Goal: Task Accomplishment & Management: Manage account settings

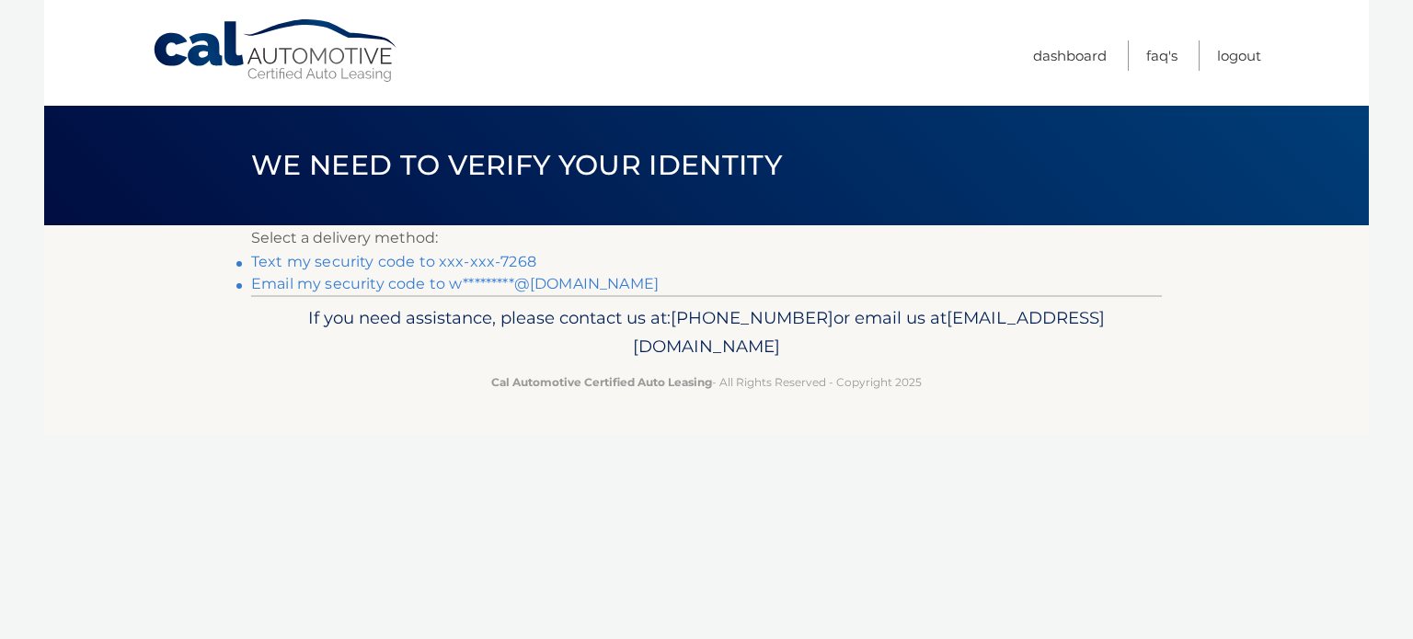
click at [0, 638] on nordpass-portal at bounding box center [0, 639] width 0 height 0
click at [379, 266] on link "Text my security code to xxx-xxx-7268" at bounding box center [393, 261] width 285 height 17
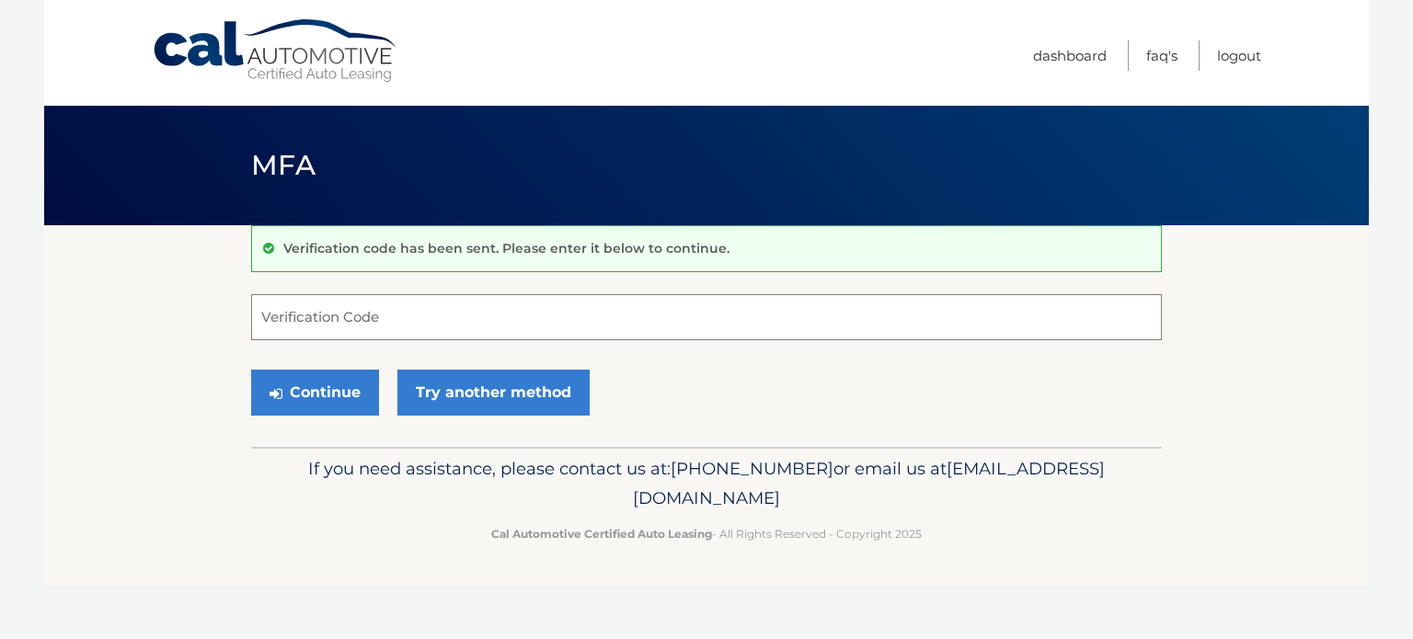
click at [368, 326] on input "Verification Code" at bounding box center [706, 317] width 911 height 46
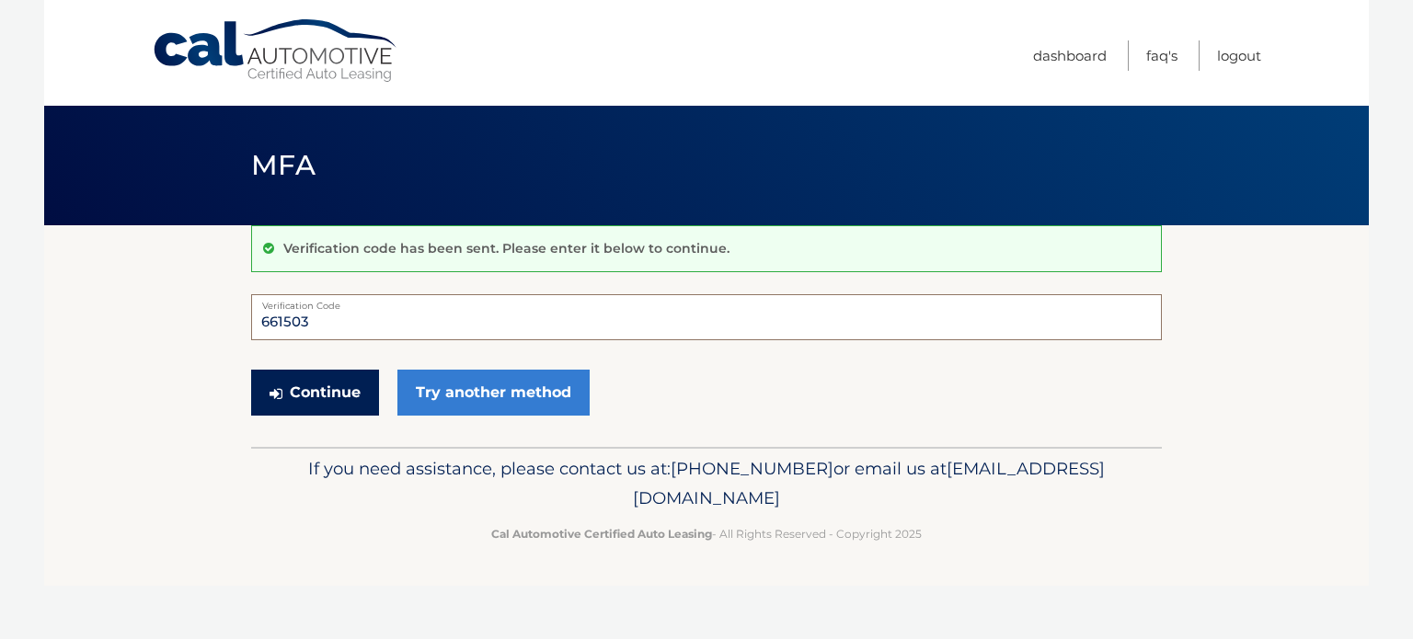
type input "661503"
click at [343, 396] on button "Continue" at bounding box center [315, 393] width 128 height 46
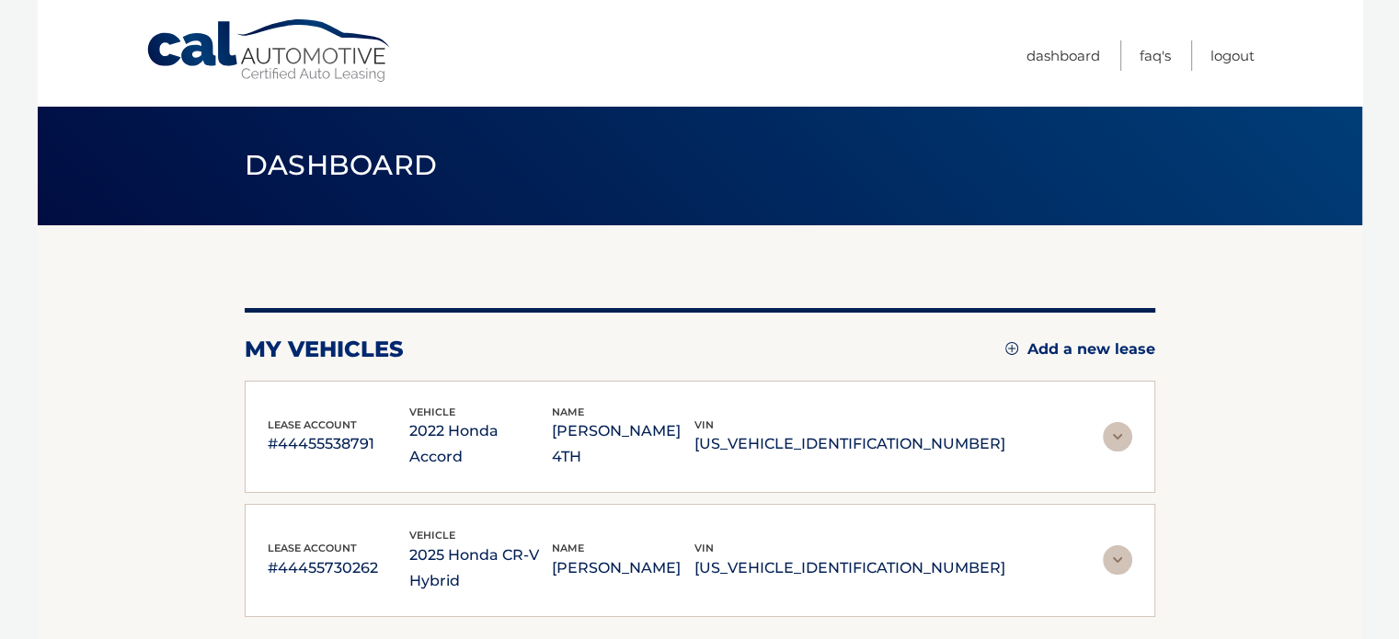
click at [1118, 422] on img at bounding box center [1117, 436] width 29 height 29
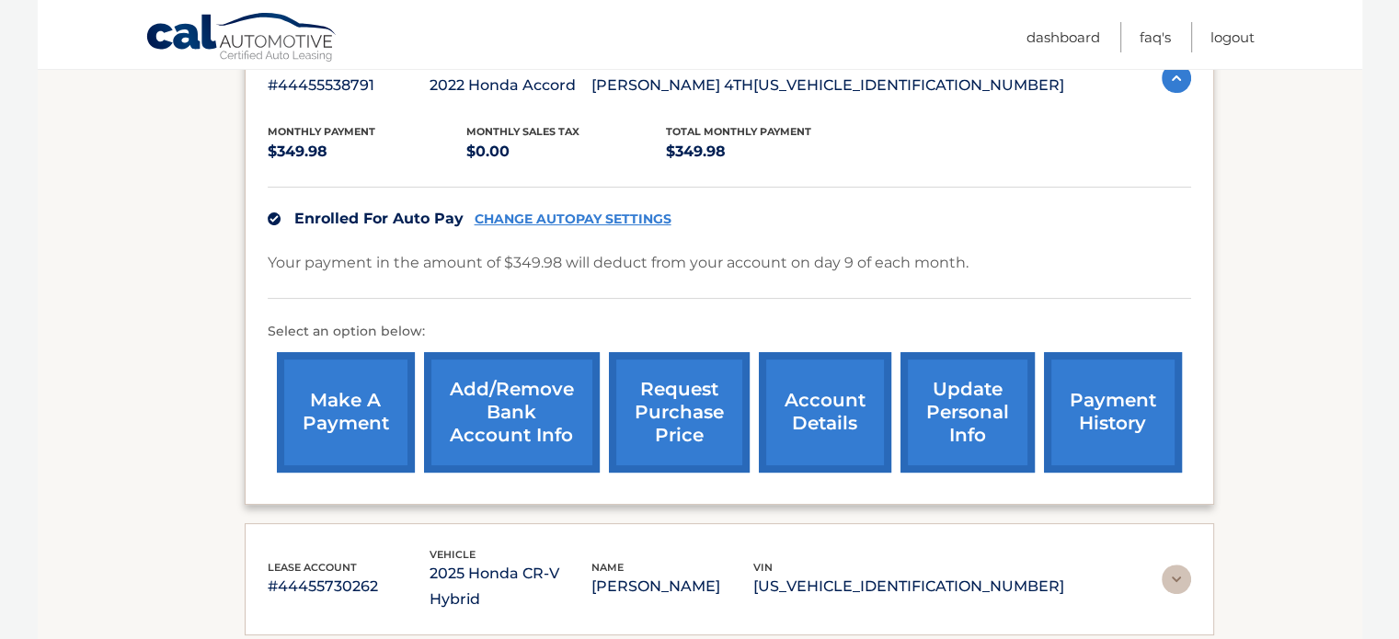
scroll to position [368, 0]
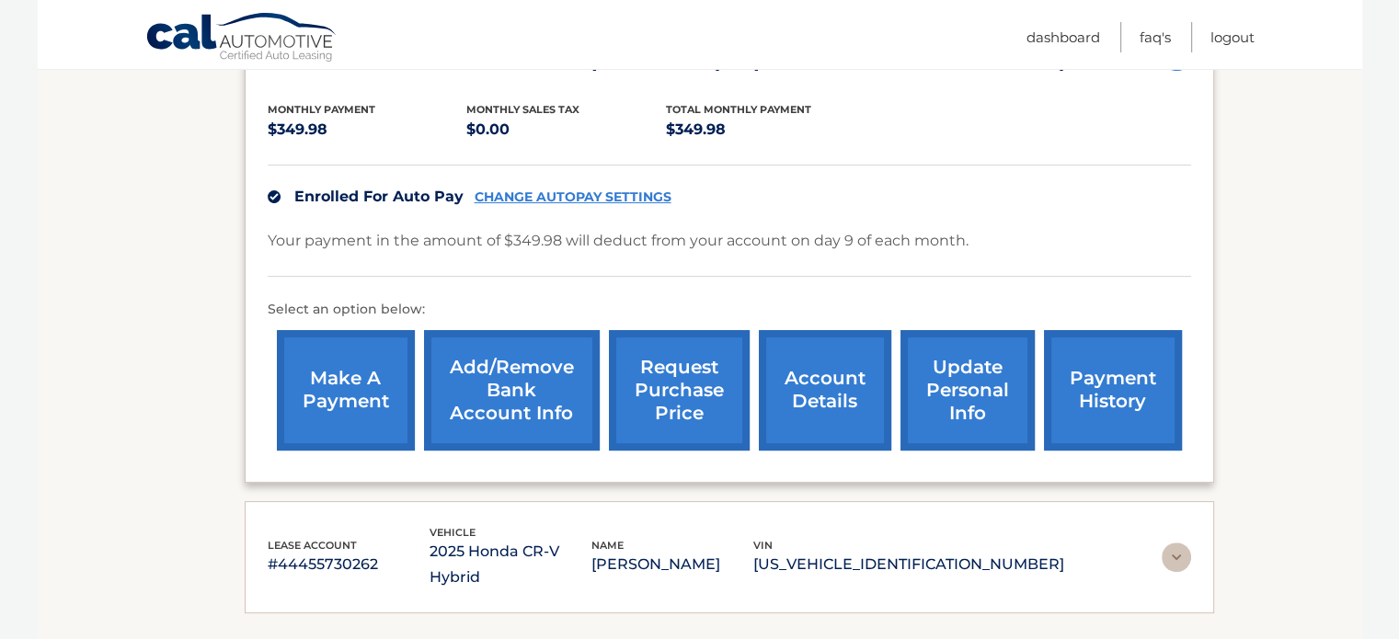
click at [832, 395] on link "account details" at bounding box center [825, 390] width 132 height 120
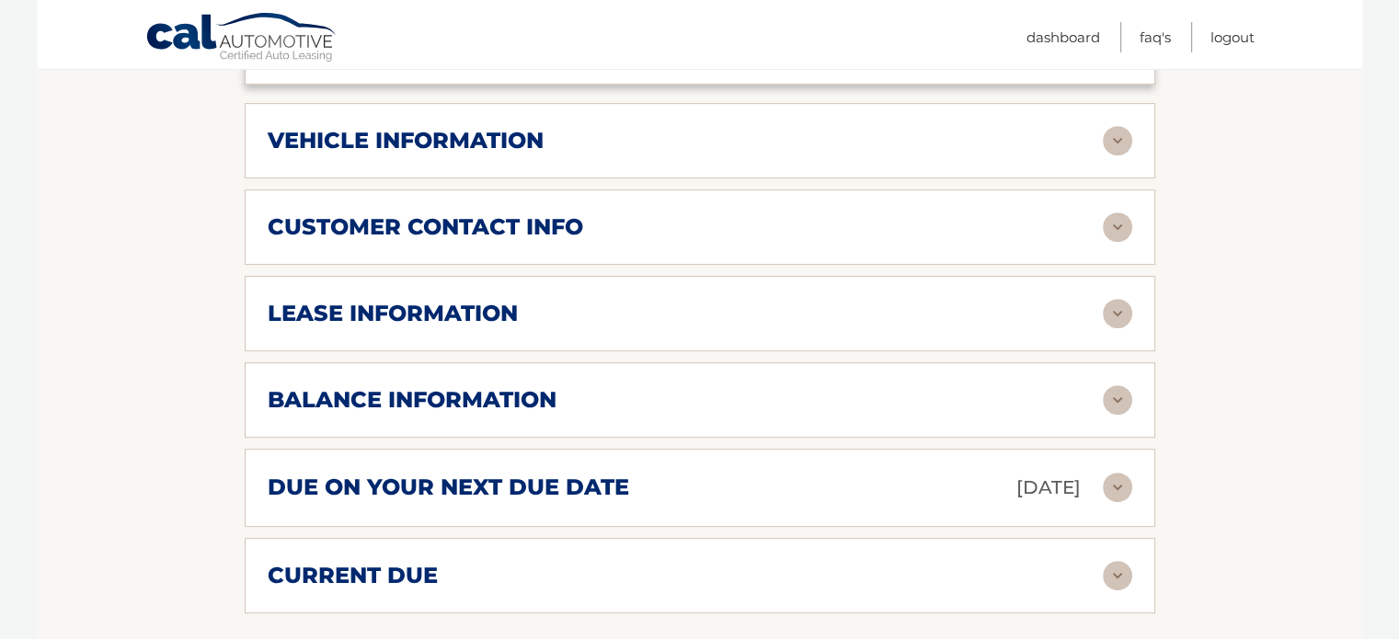
scroll to position [828, 0]
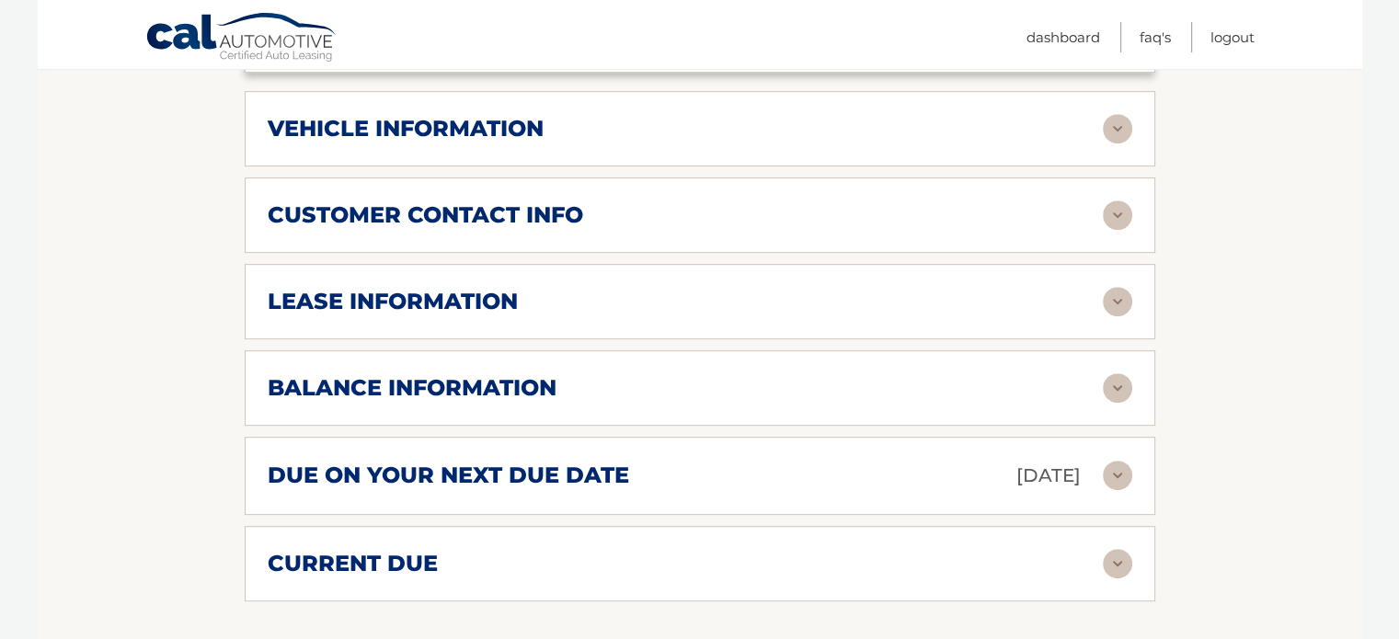
click at [1107, 373] on img at bounding box center [1117, 387] width 29 height 29
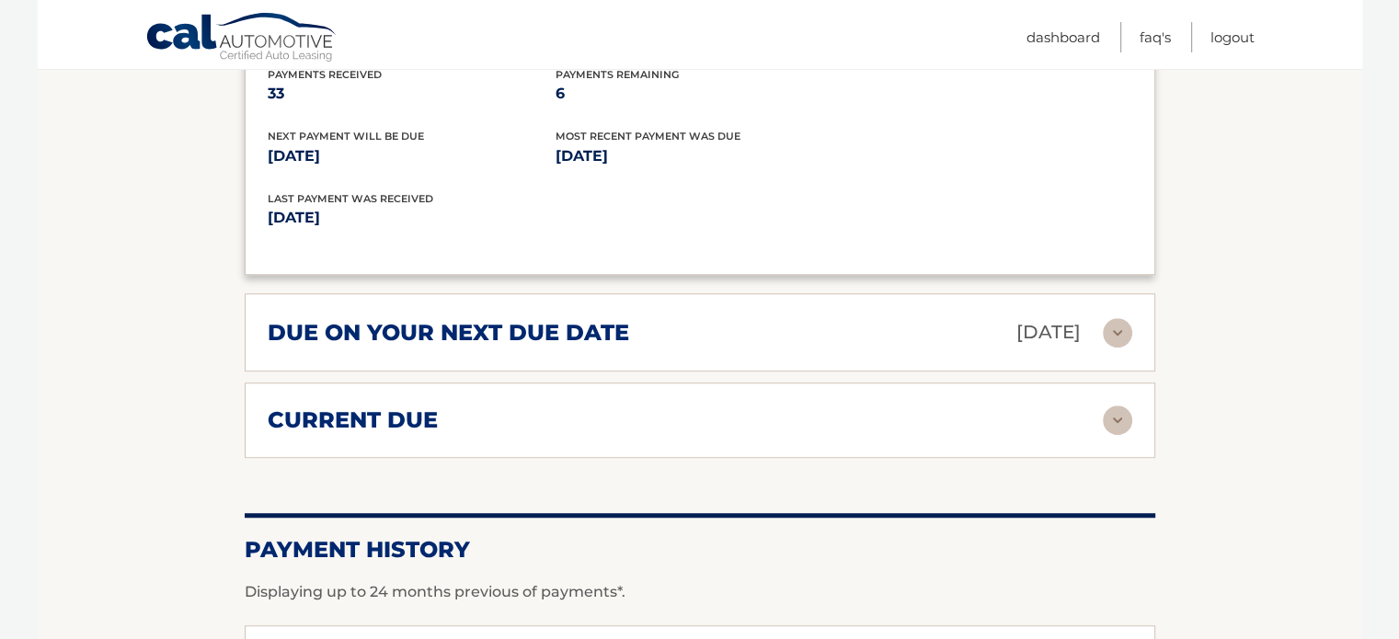
scroll to position [1196, 0]
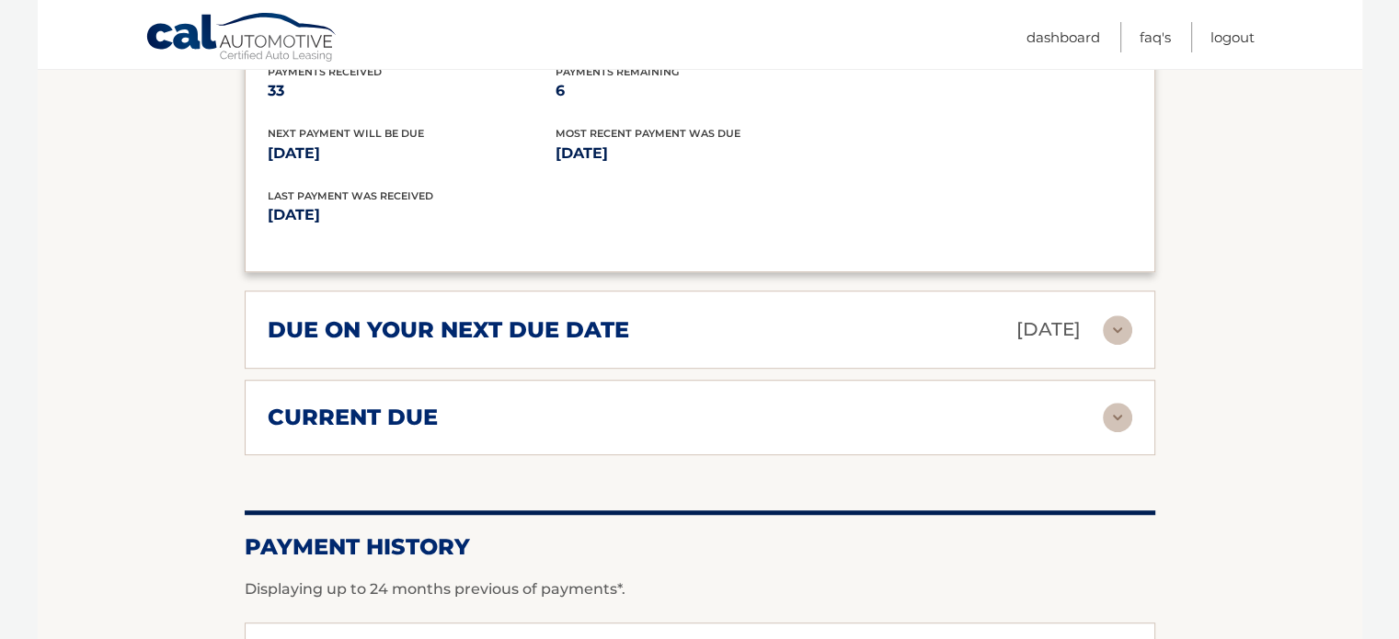
click at [1109, 403] on img at bounding box center [1117, 417] width 29 height 29
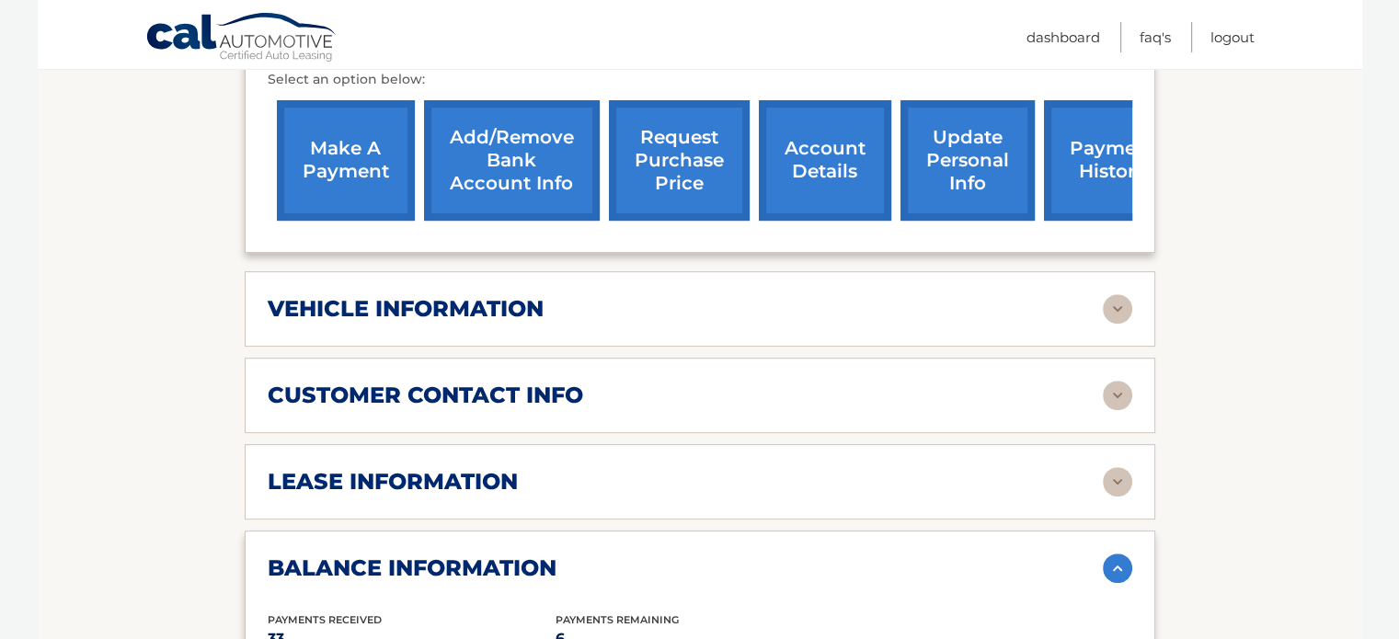
scroll to position [637, 0]
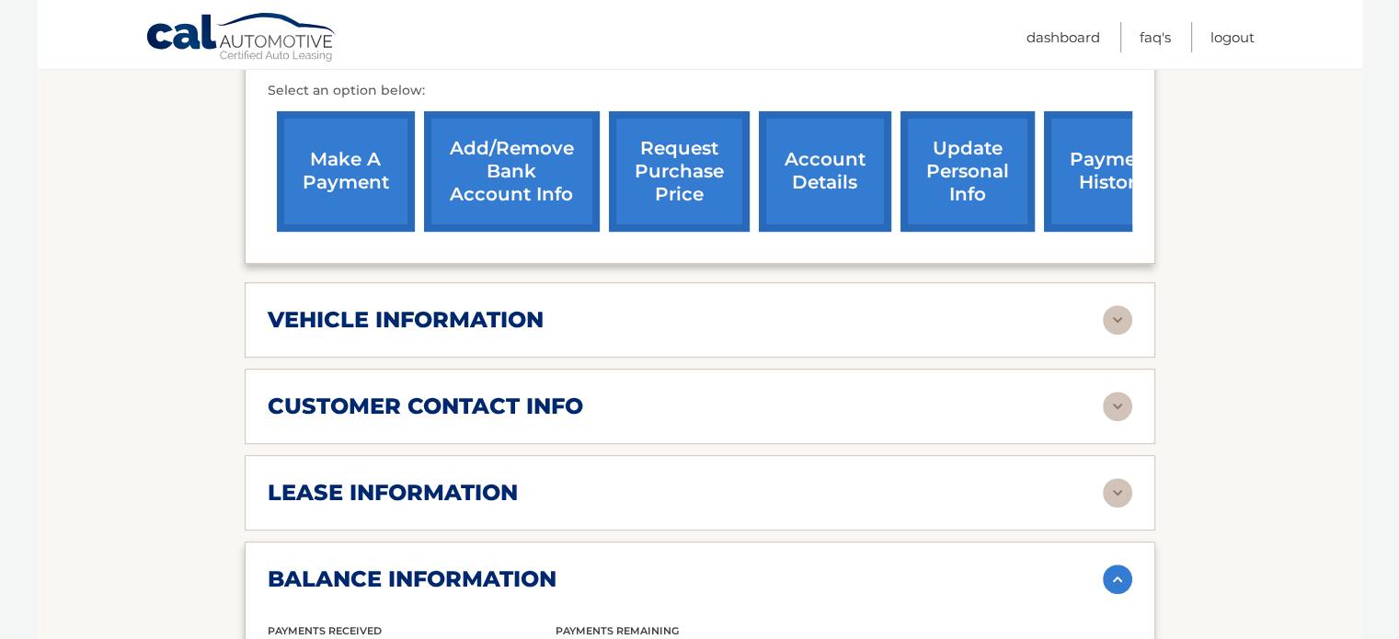
click at [1119, 478] on img at bounding box center [1117, 492] width 29 height 29
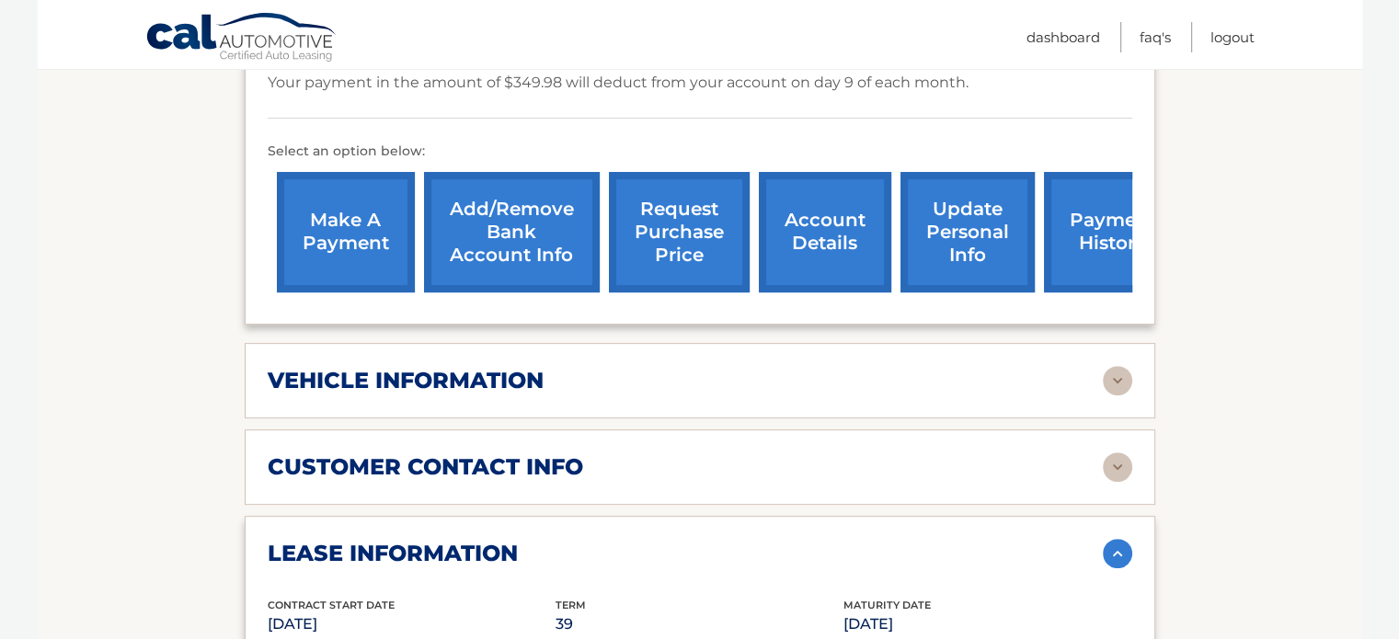
scroll to position [545, 0]
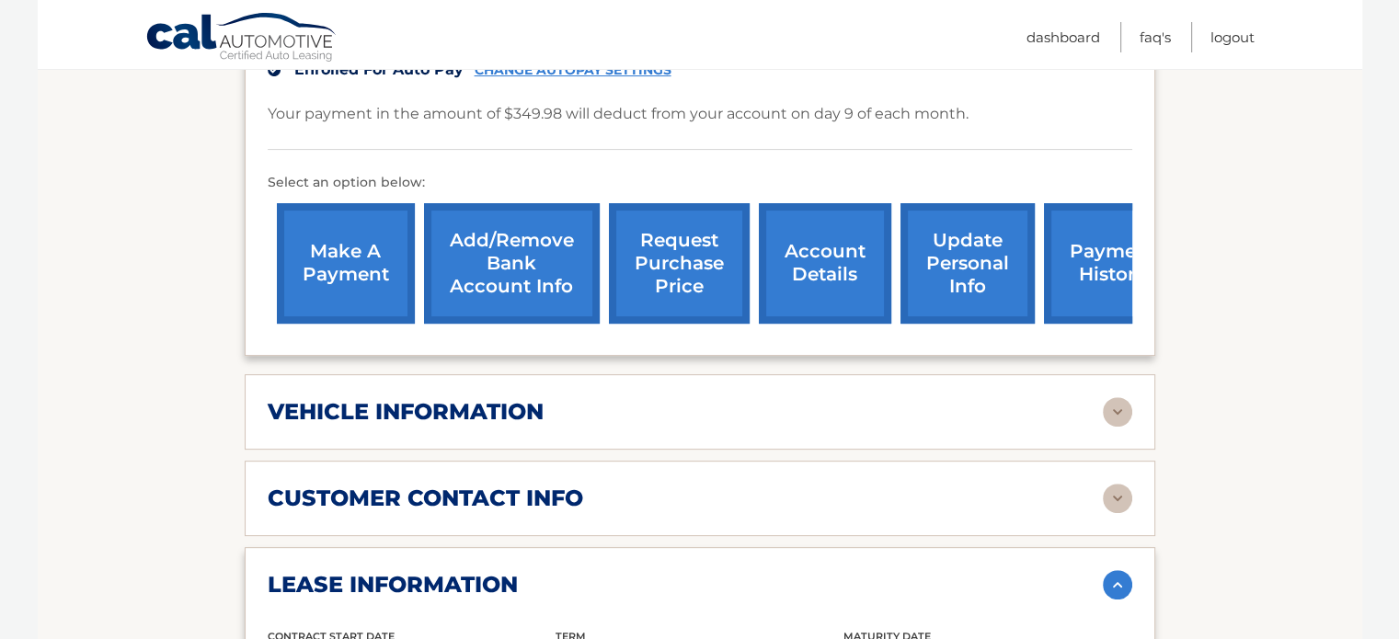
click at [1119, 397] on img at bounding box center [1117, 411] width 29 height 29
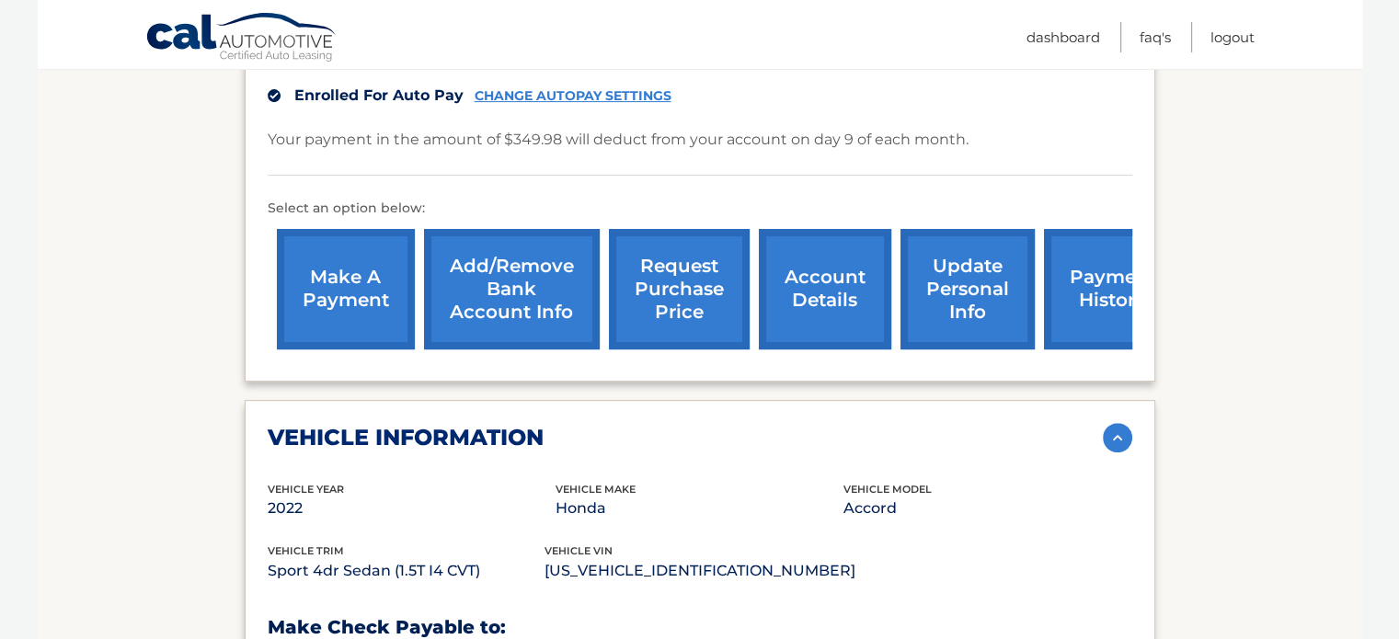
scroll to position [361, 0]
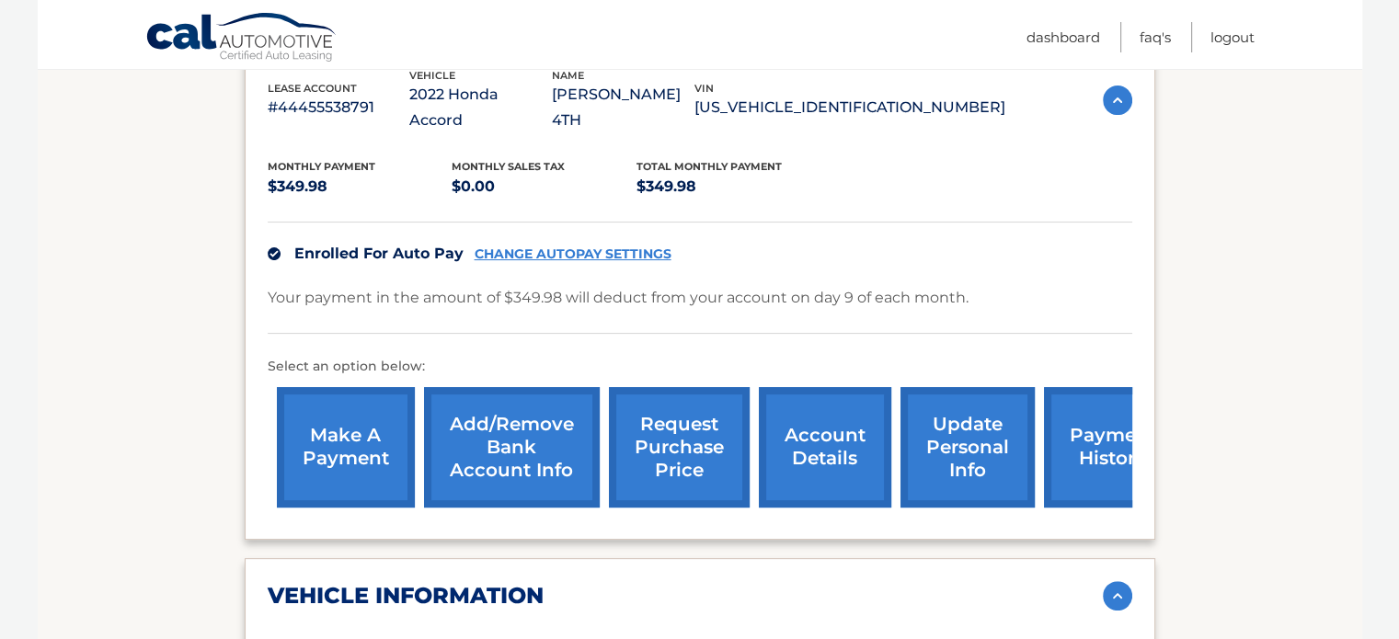
click at [670, 417] on link "request purchase price" at bounding box center [679, 447] width 141 height 120
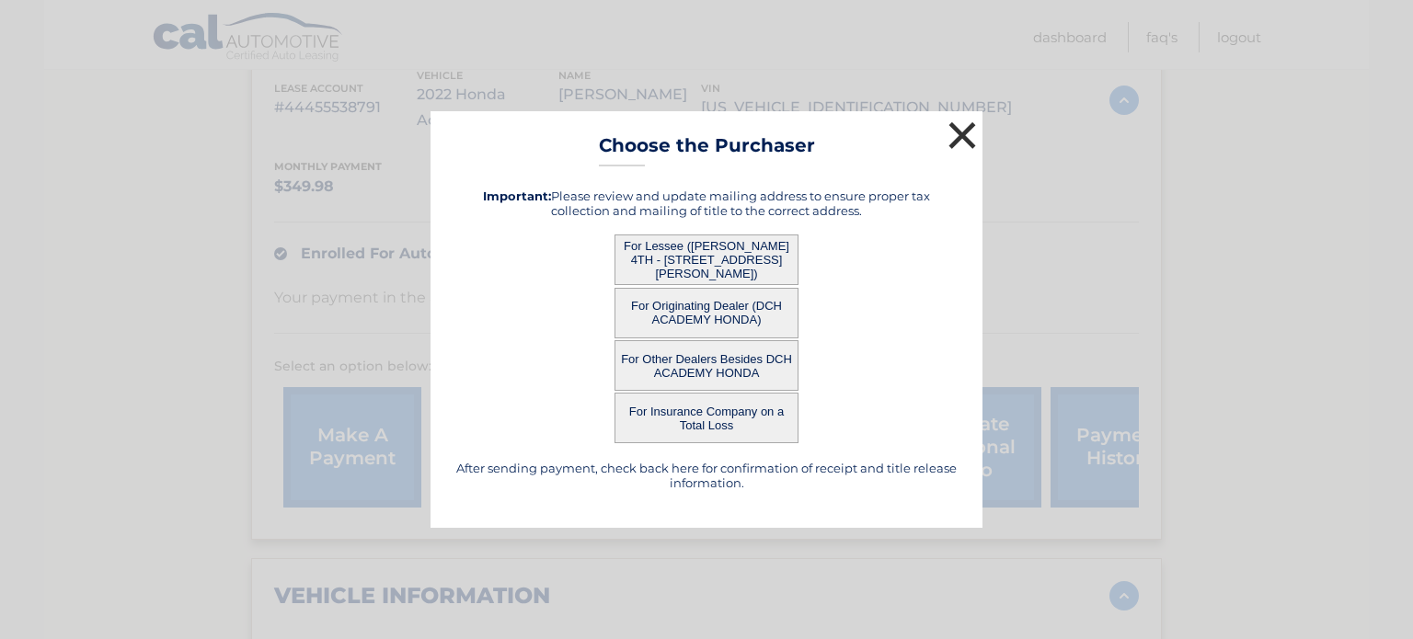
click at [968, 141] on button "×" at bounding box center [962, 135] width 37 height 37
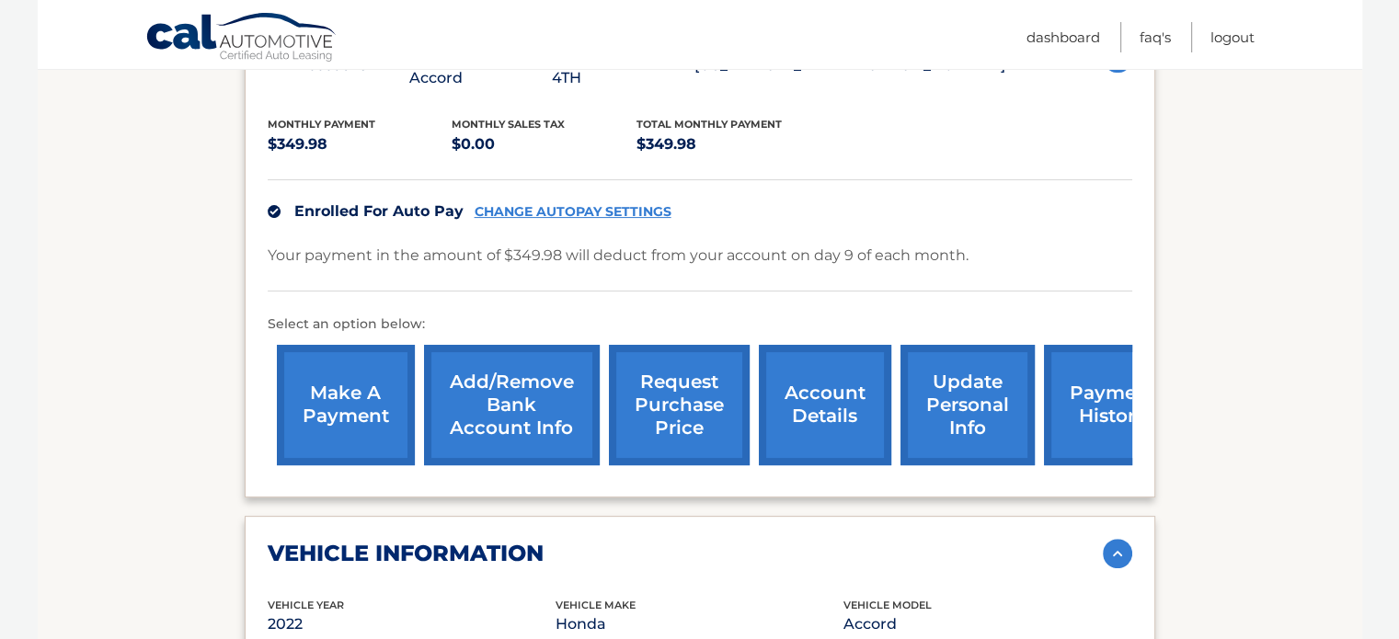
scroll to position [453, 0]
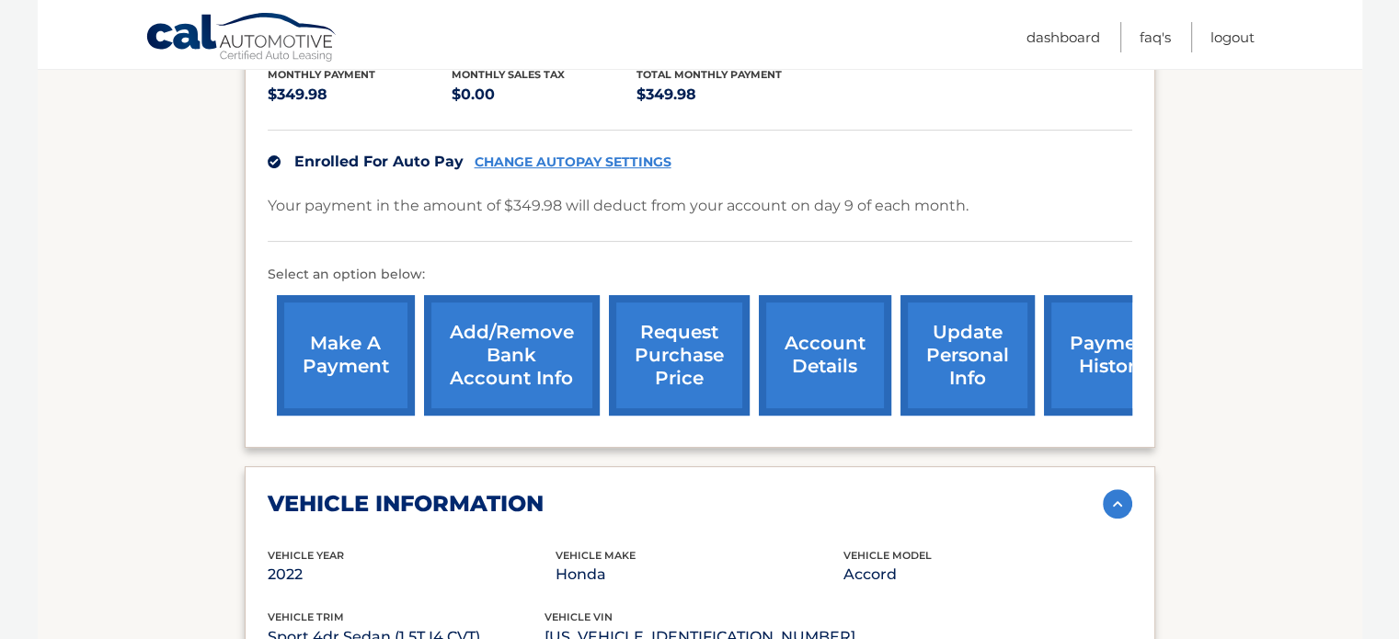
click at [836, 345] on link "account details" at bounding box center [825, 355] width 132 height 120
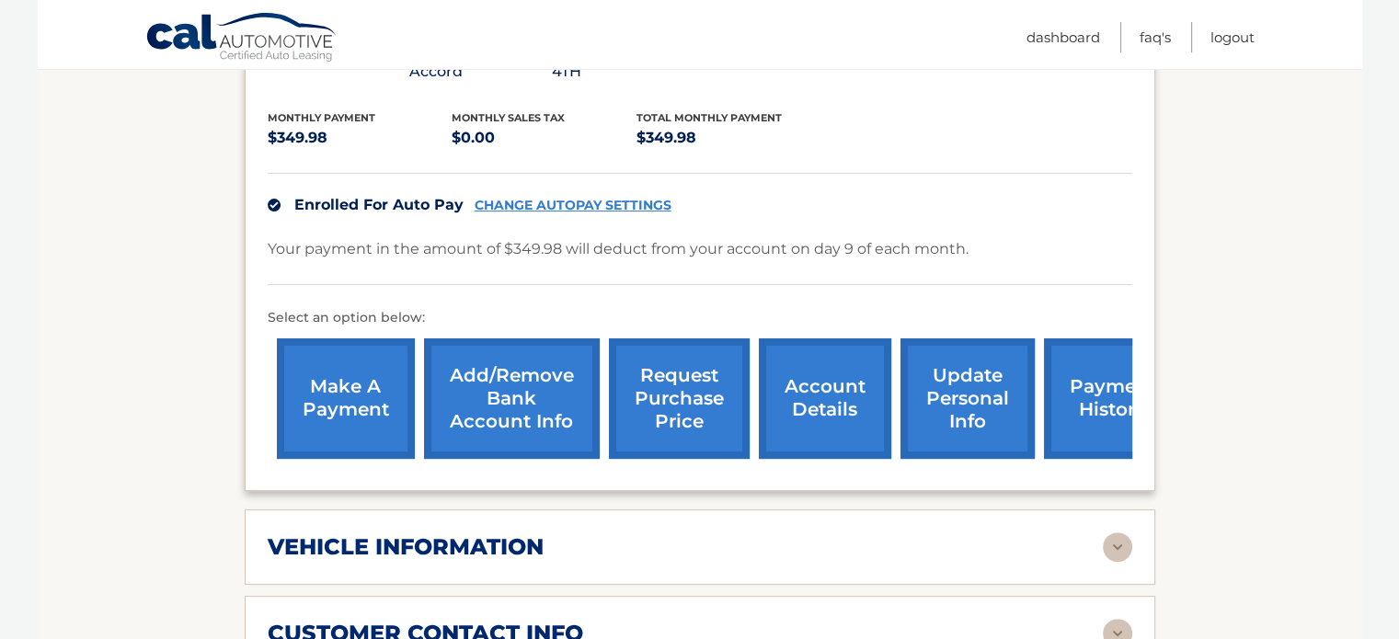
scroll to position [460, 0]
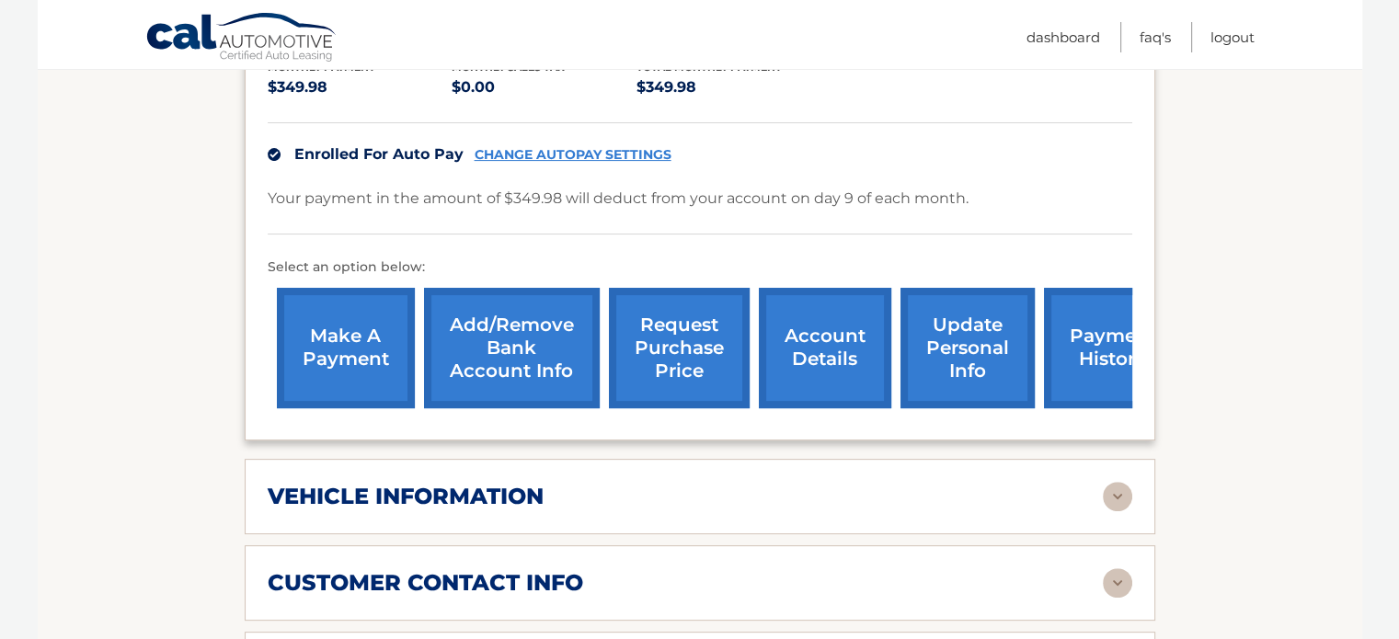
click at [370, 303] on link "make a payment" at bounding box center [346, 348] width 138 height 120
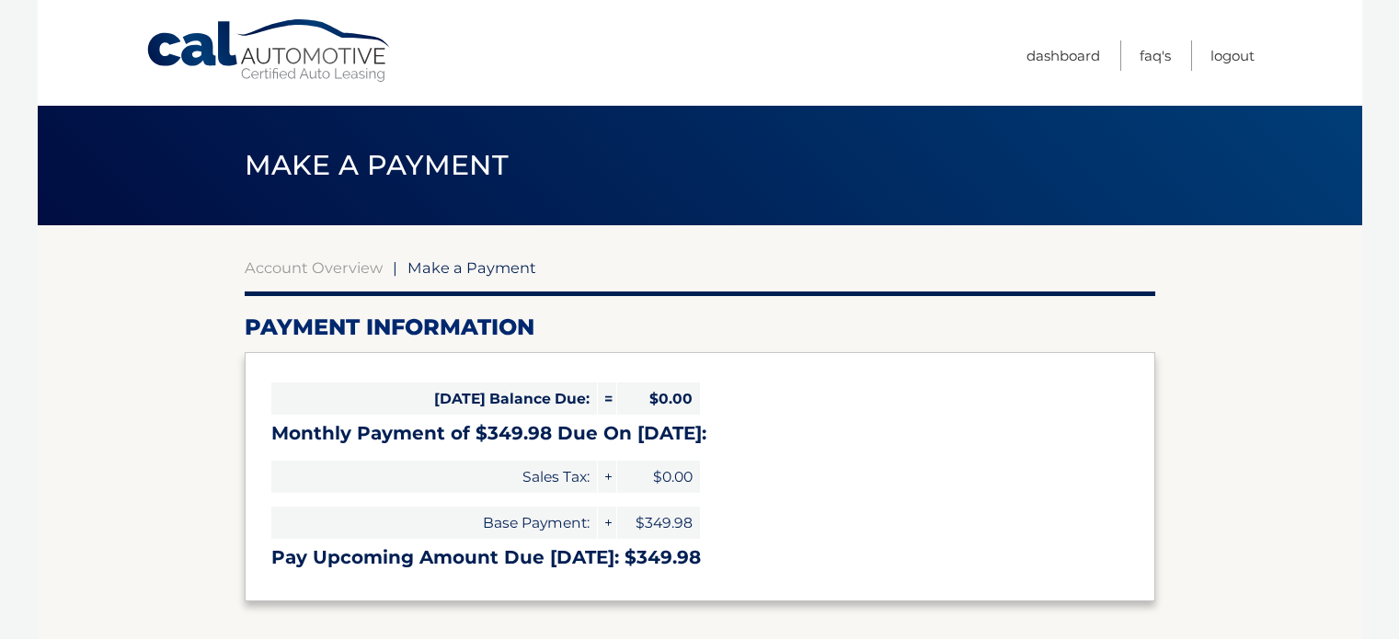
select select "YTY0ZTNiNWUtMWZmZC00OGIwLTliZjgtZWUwOWQyNWZhMzE1"
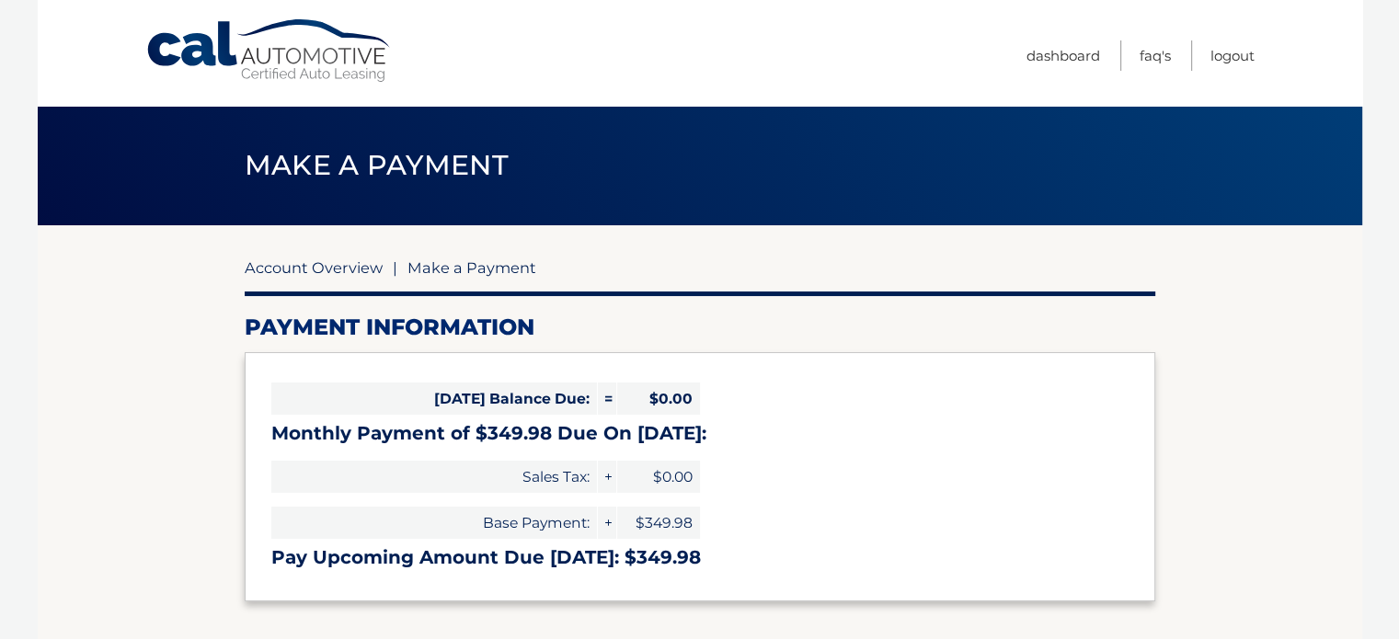
click at [348, 264] on link "Account Overview" at bounding box center [314, 267] width 138 height 18
